Goal: Task Accomplishment & Management: Manage account settings

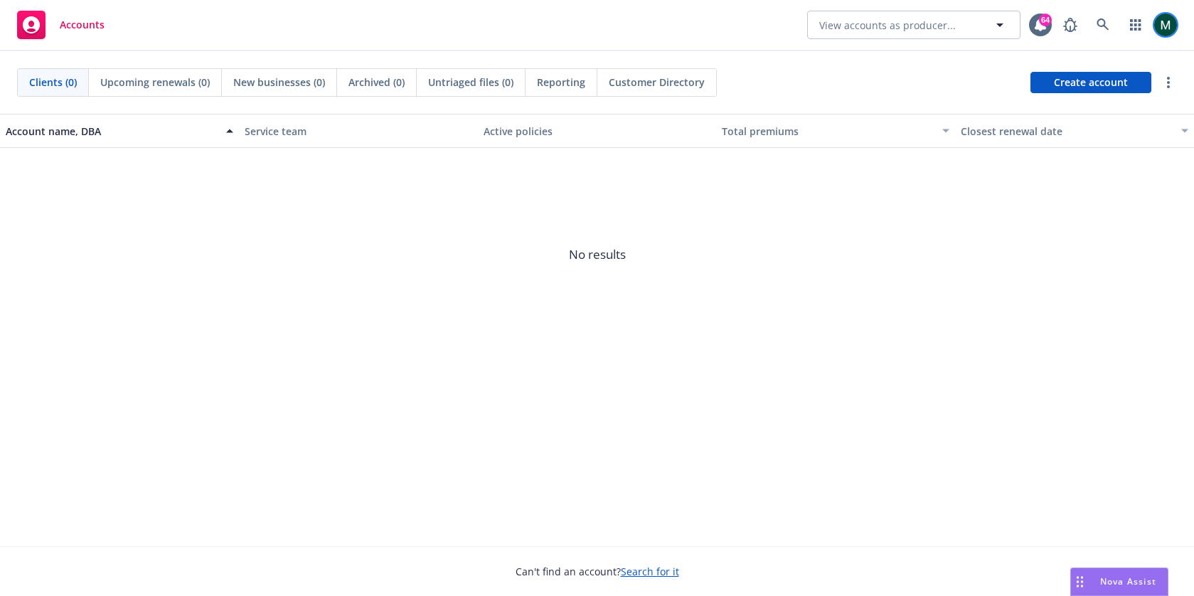
click at [1161, 29] on img at bounding box center [1165, 25] width 23 height 23
click at [615, 258] on span "No results" at bounding box center [597, 254] width 1194 height 213
click at [1101, 28] on icon at bounding box center [1102, 24] width 13 height 13
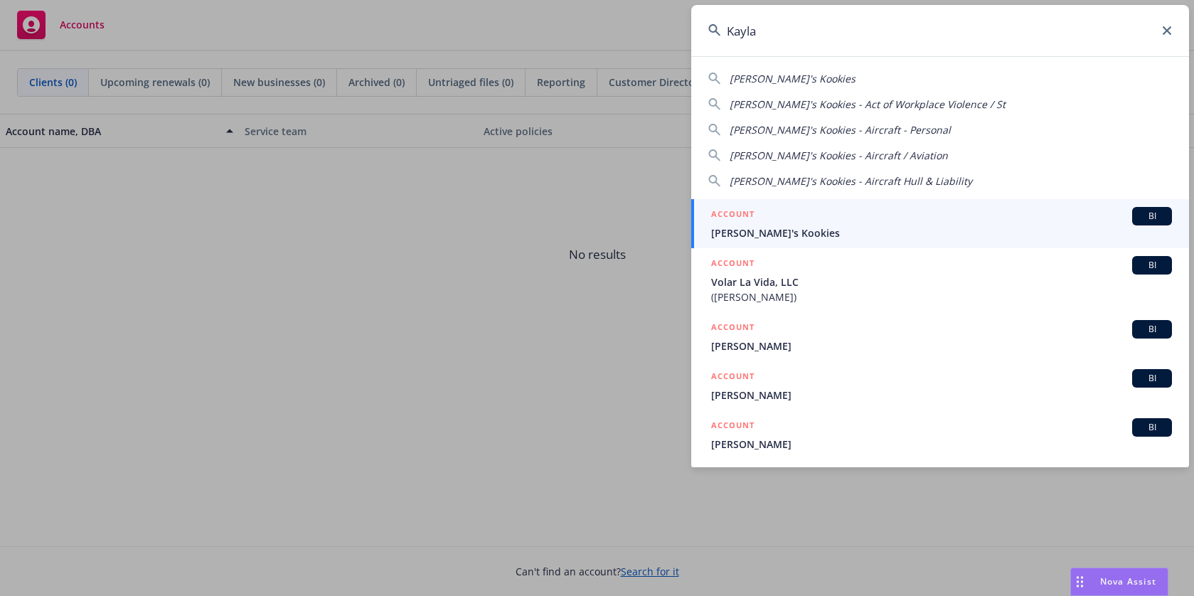
type input "Kayla"
drag, startPoint x: 852, startPoint y: 68, endPoint x: 788, endPoint y: 224, distance: 168.3
click at [788, 224] on div "ACCOUNT BI" at bounding box center [941, 216] width 461 height 18
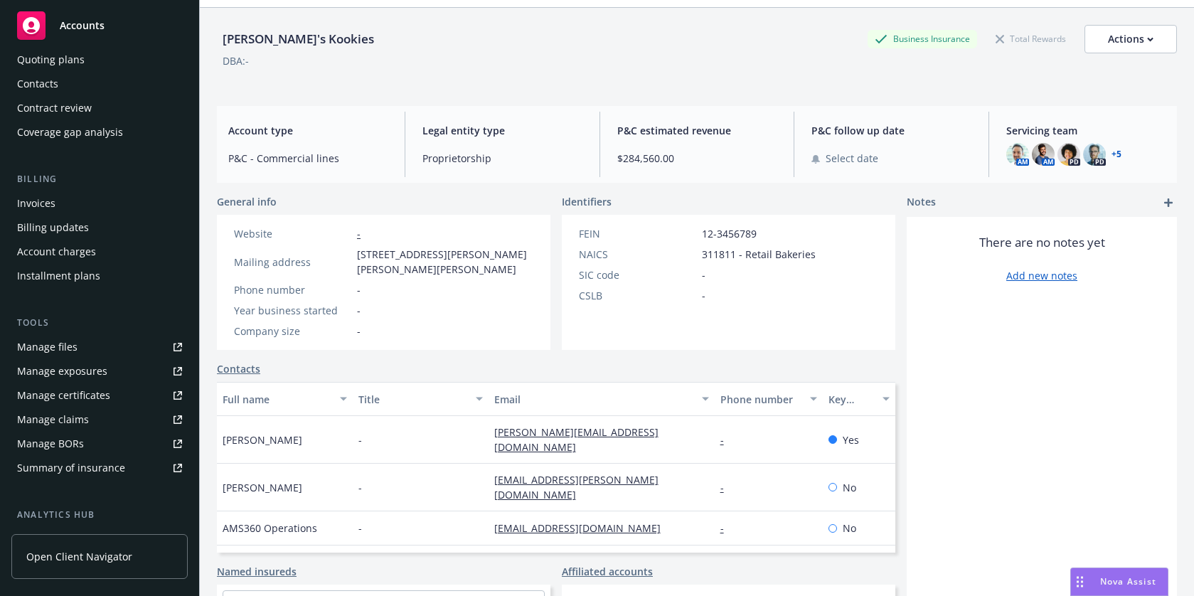
scroll to position [154, 0]
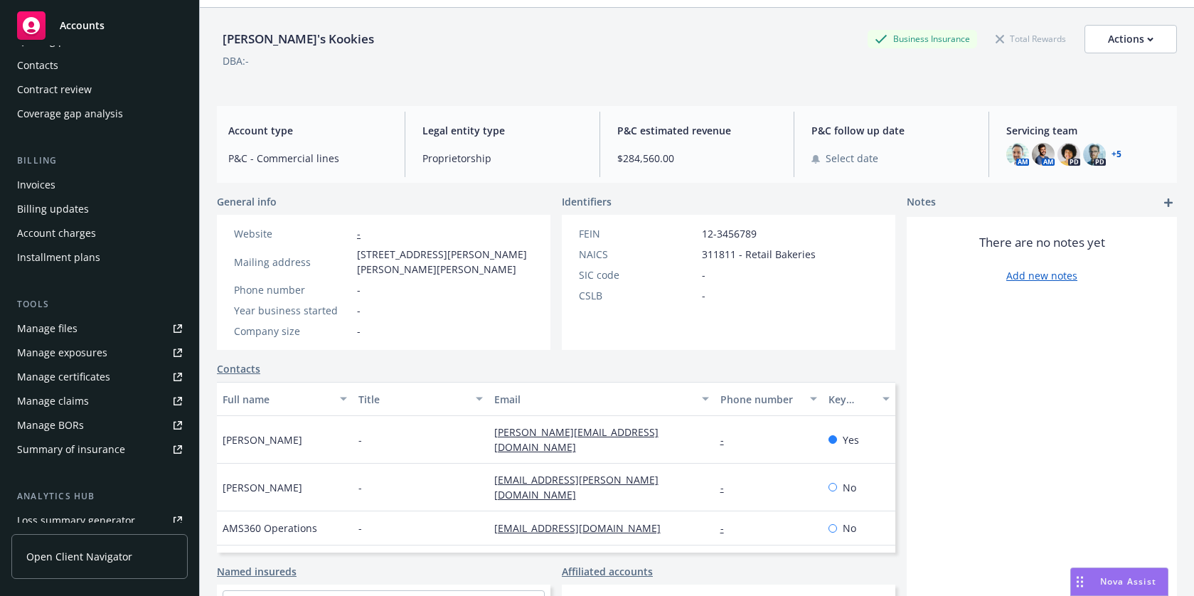
click at [88, 327] on link "Manage files" at bounding box center [99, 328] width 176 height 23
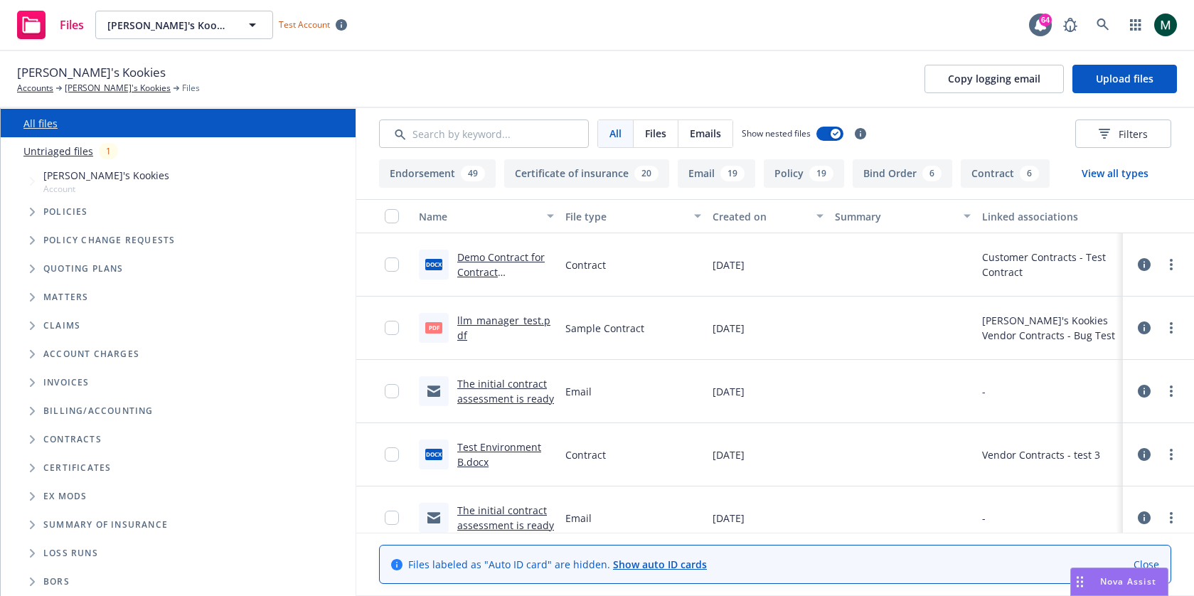
scroll to position [50, 0]
click at [31, 586] on span "Folder Tree Example" at bounding box center [32, 581] width 23 height 23
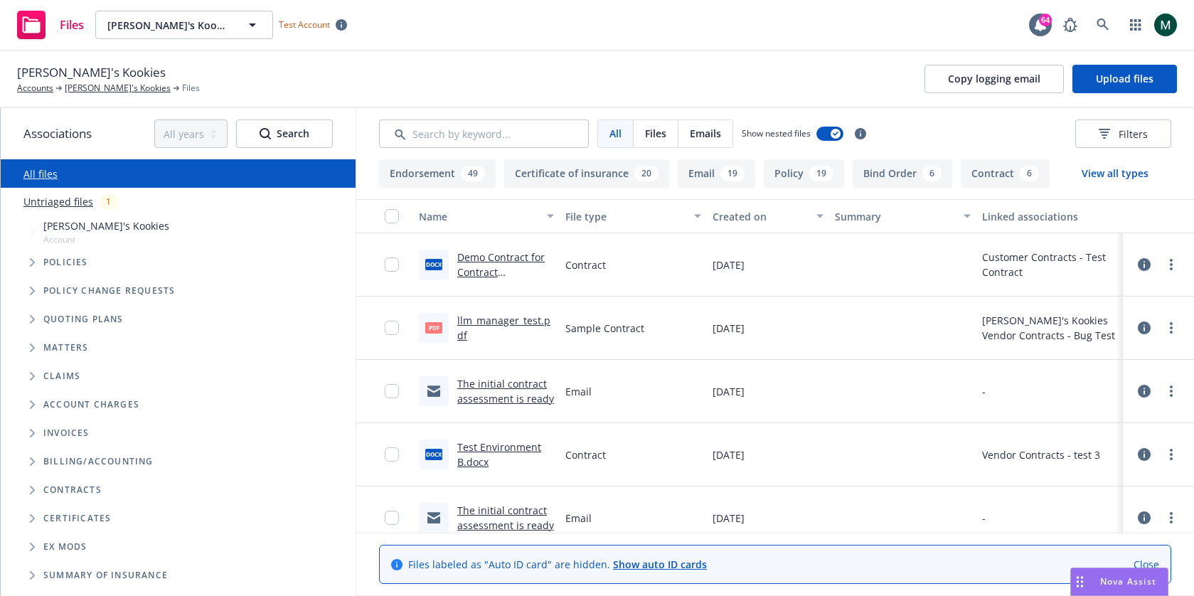
scroll to position [0, 0]
